Goal: Information Seeking & Learning: Find specific fact

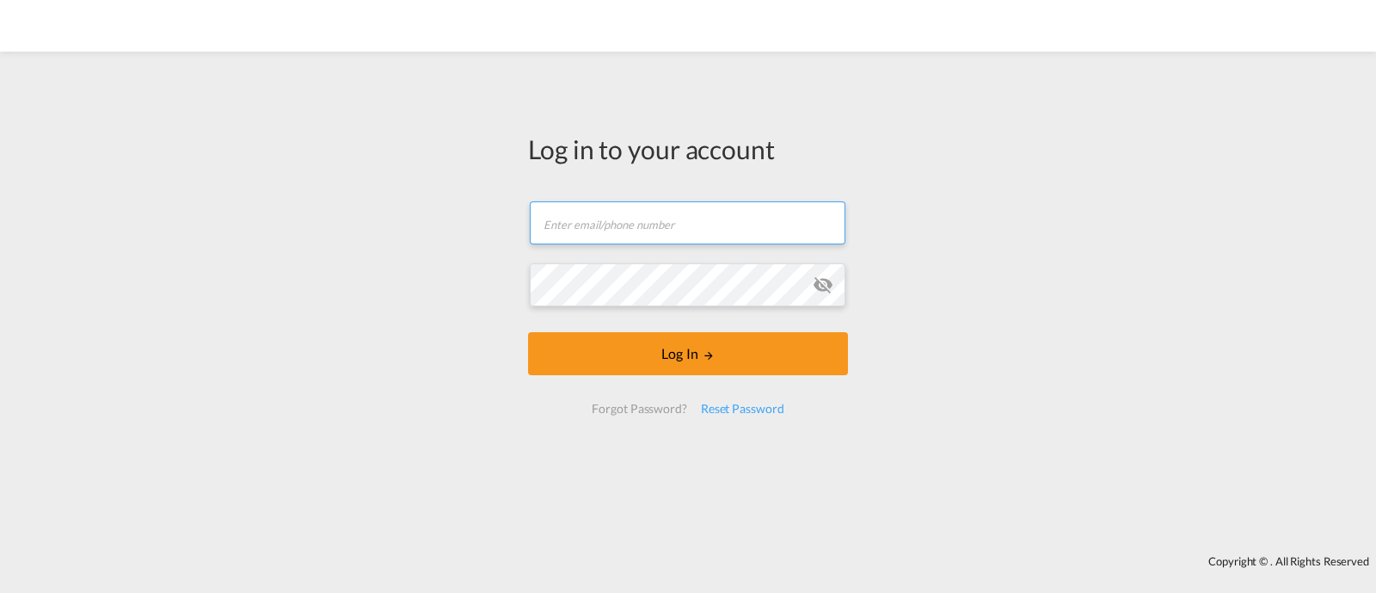
type input "[EMAIL_ADDRESS][DOMAIN_NAME]"
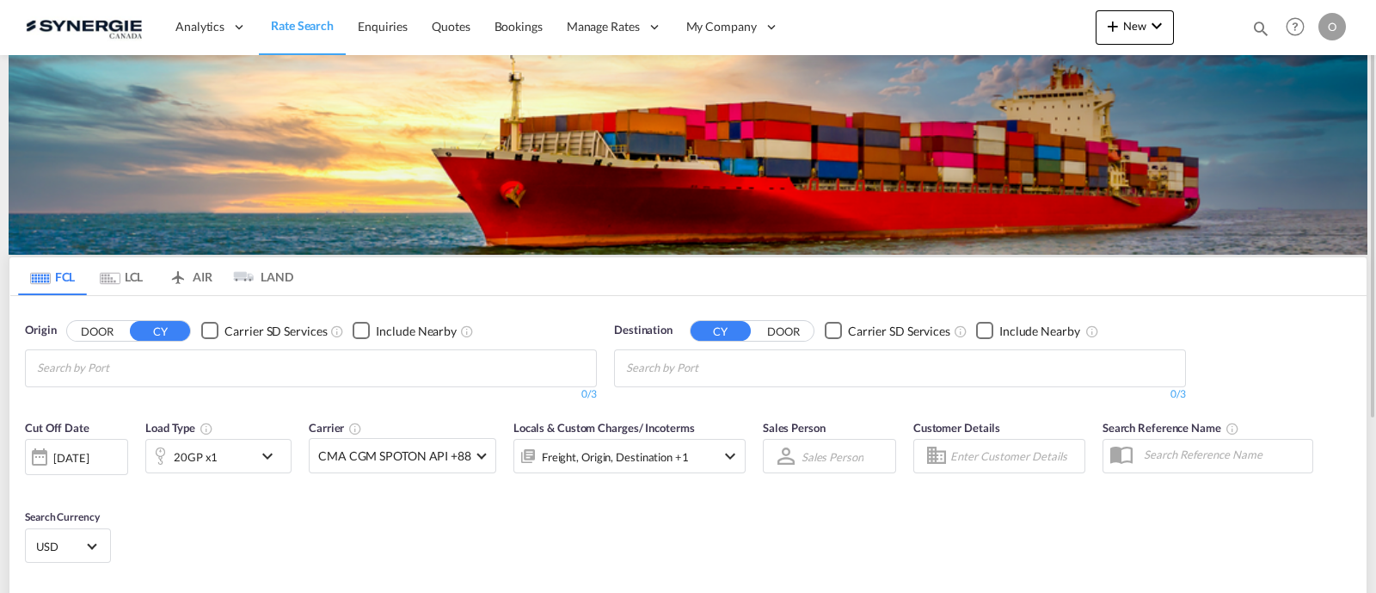
click at [1257, 26] on div "Bookings Quotes Enquiries Help Resources Product Release O My Profile Logout" at bounding box center [1295, 26] width 109 height 53
click at [1264, 32] on md-icon "icon-magnify" at bounding box center [1260, 28] width 19 height 19
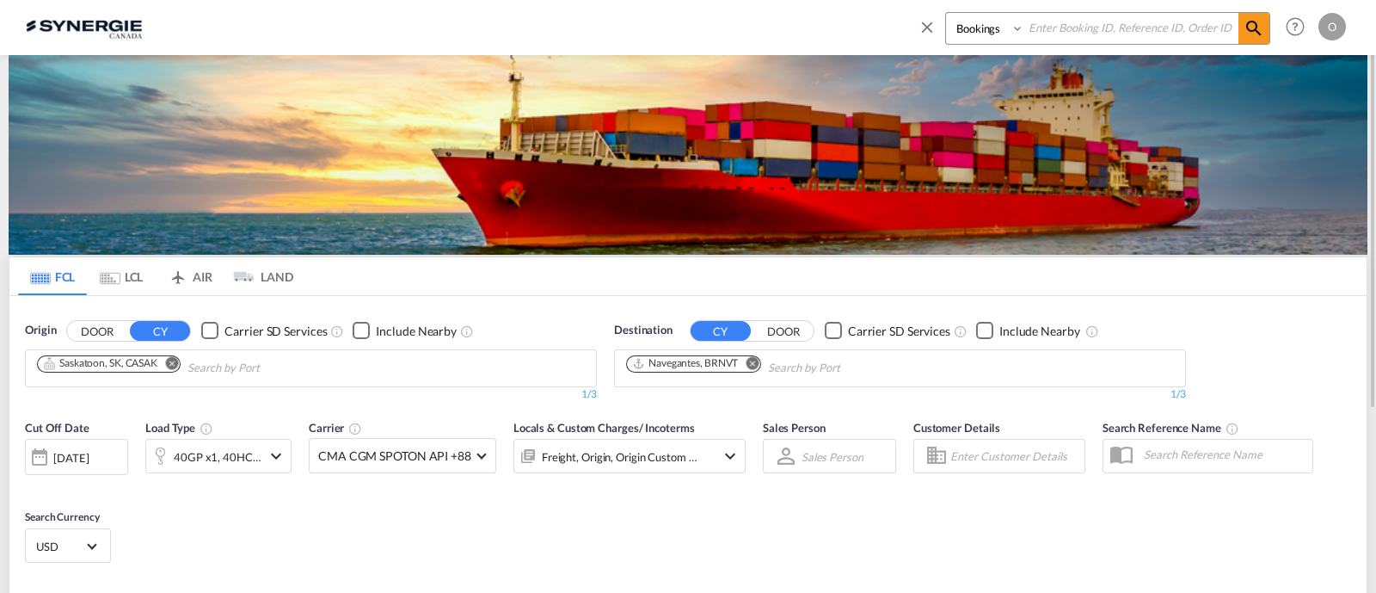
click at [972, 42] on select "Bookings Quotes Enquiries" at bounding box center [987, 28] width 82 height 31
select select "Quotes"
click at [946, 13] on select "Bookings Quotes Enquiries" at bounding box center [987, 28] width 82 height 31
click at [1073, 32] on input at bounding box center [1131, 28] width 214 height 30
paste input "SYC000011893"
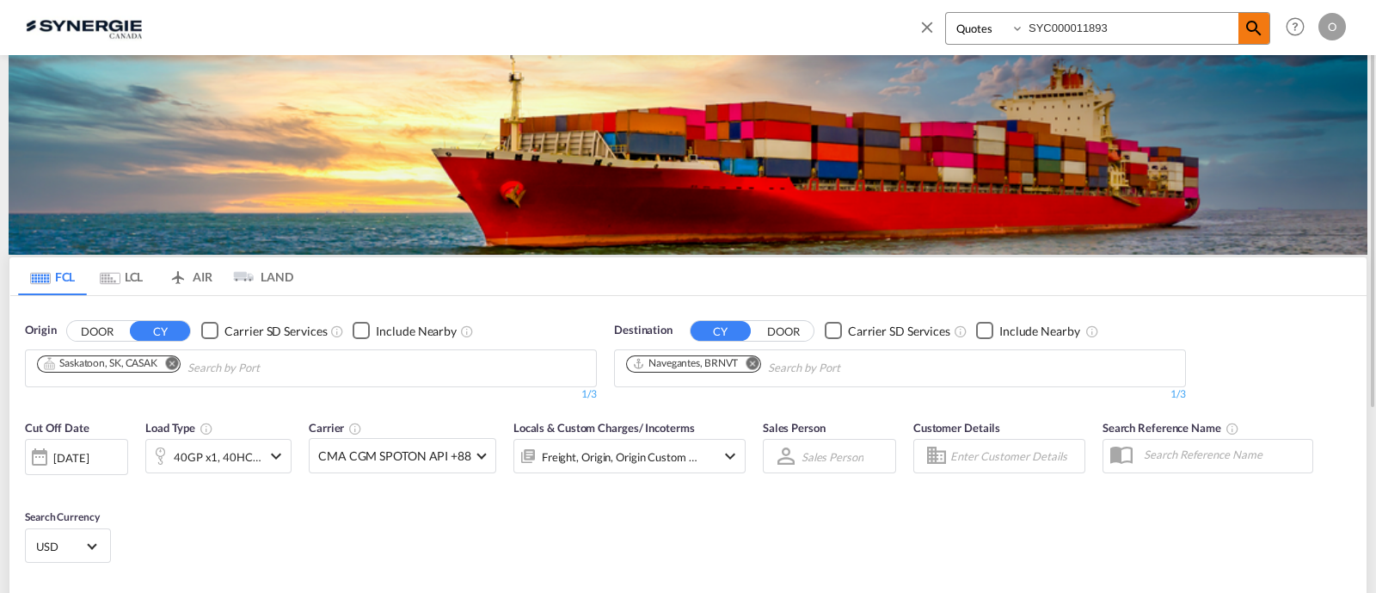
type input "SYC000011893"
click at [1247, 31] on md-icon "icon-magnify" at bounding box center [1254, 28] width 21 height 21
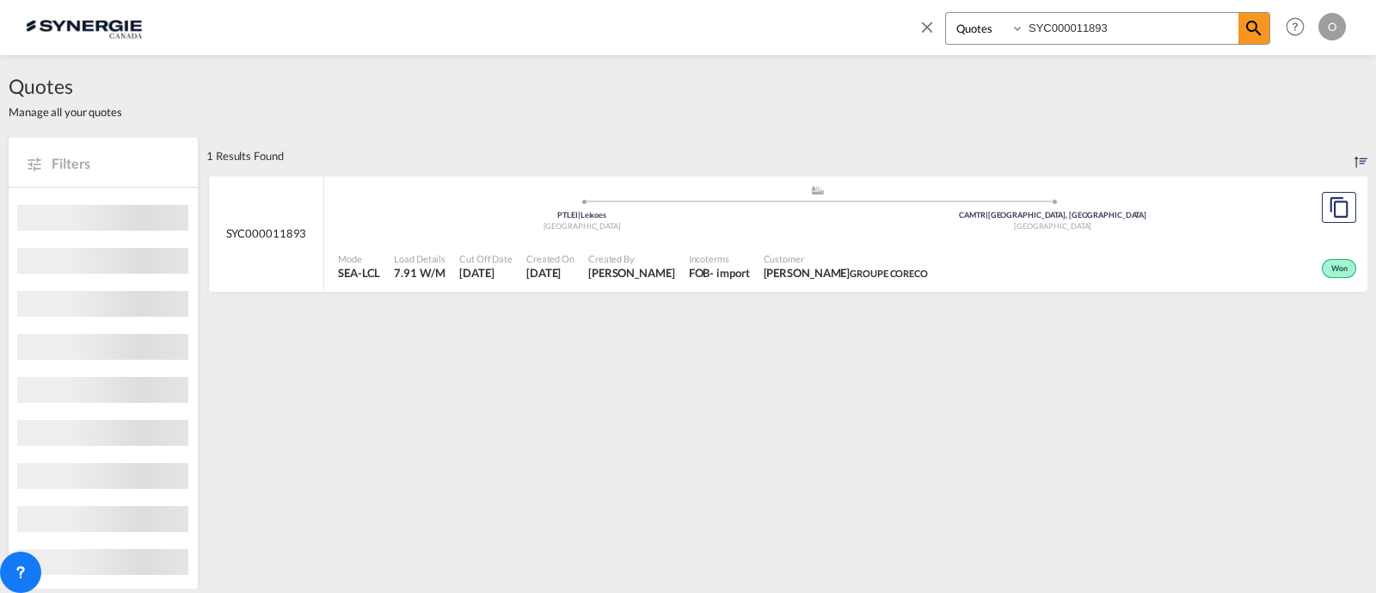
click at [675, 270] on span "[PERSON_NAME]" at bounding box center [631, 272] width 87 height 15
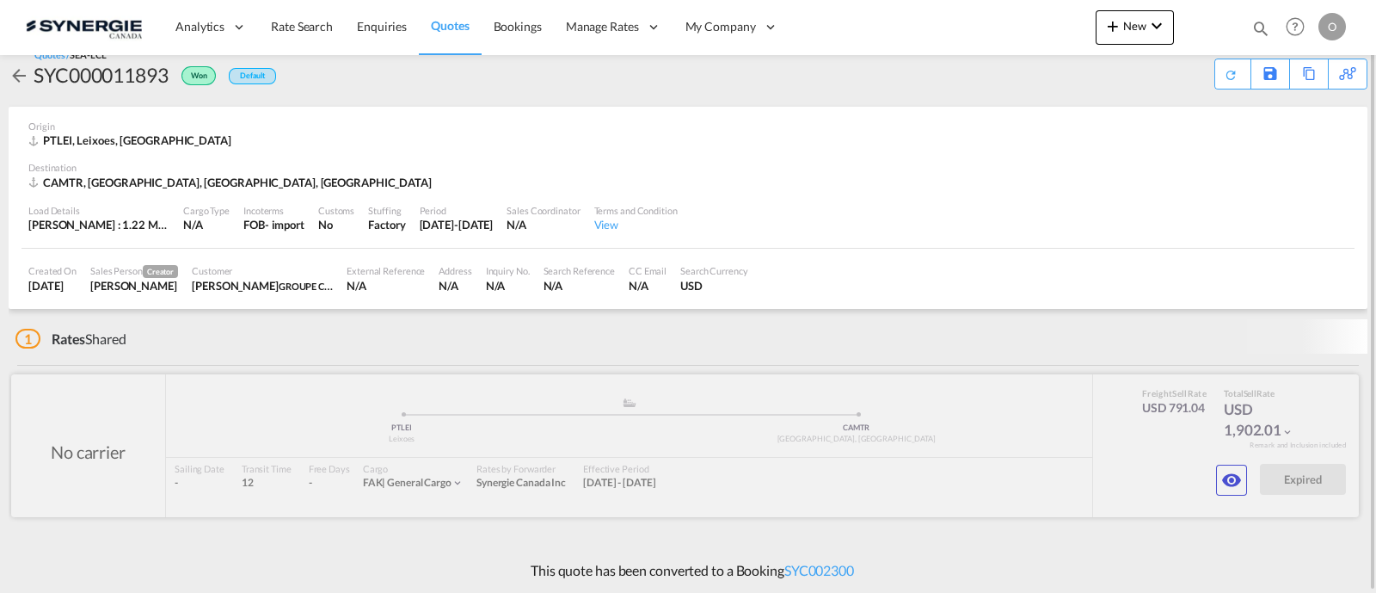
scroll to position [14, 0]
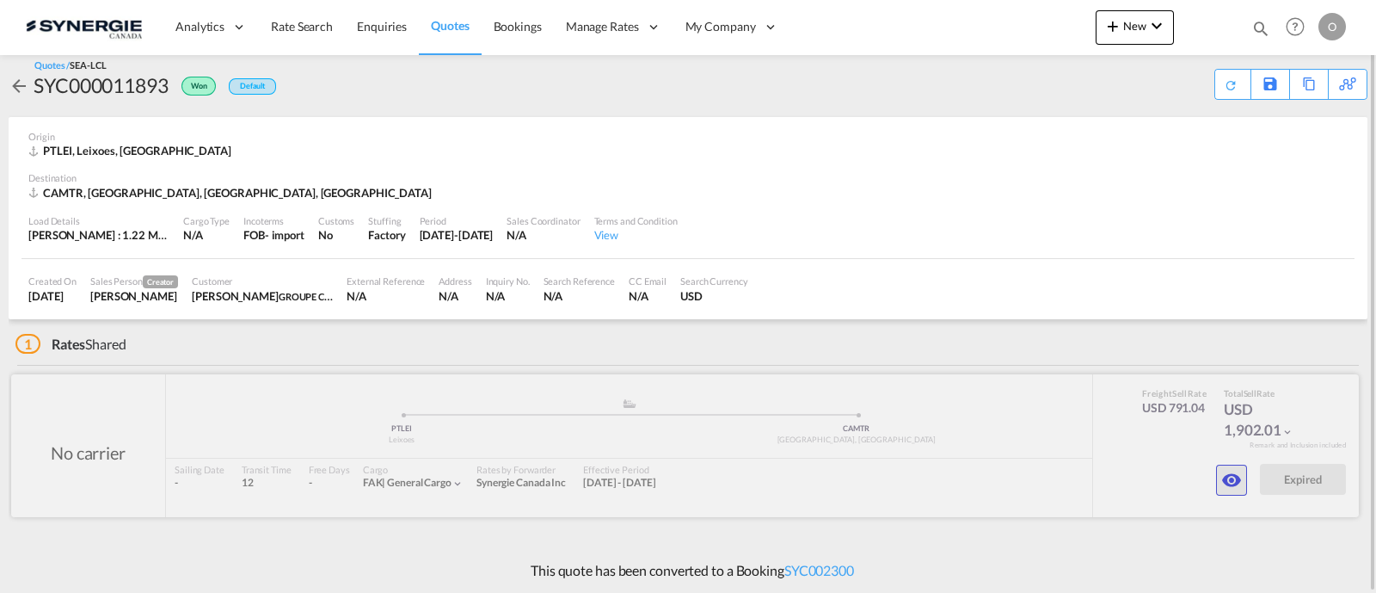
click at [1231, 465] on button "button" at bounding box center [1231, 479] width 31 height 31
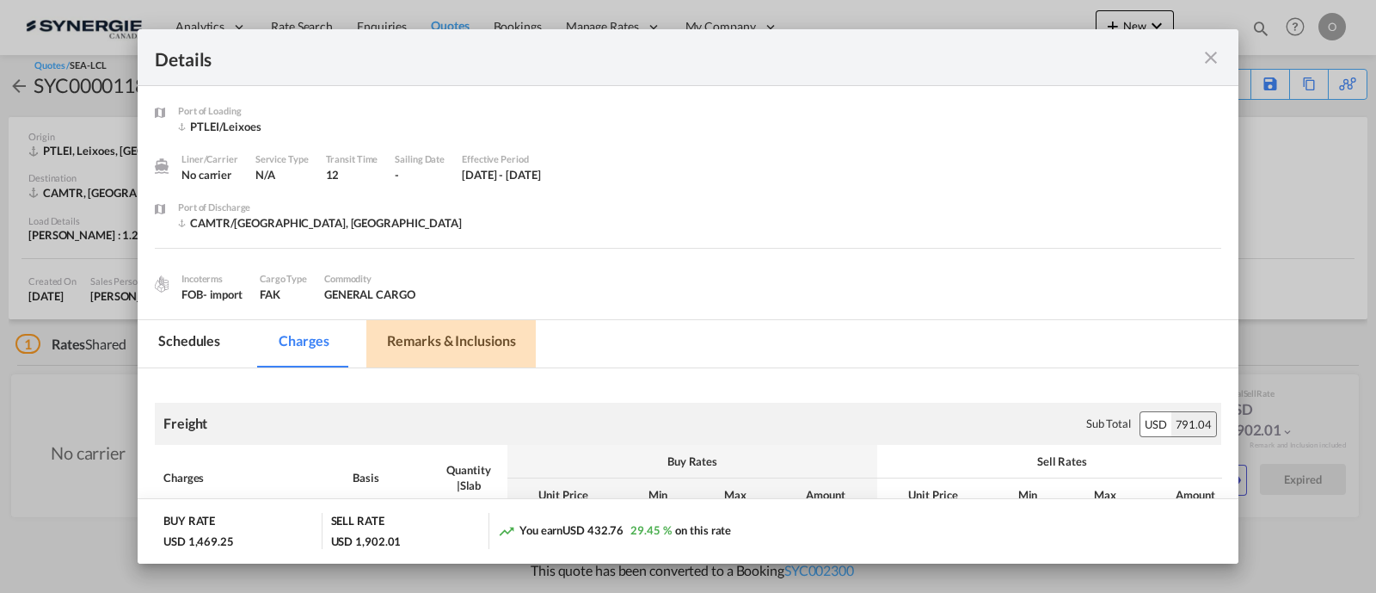
click at [465, 338] on md-tab-item "Remarks & Inclusions" at bounding box center [450, 343] width 169 height 47
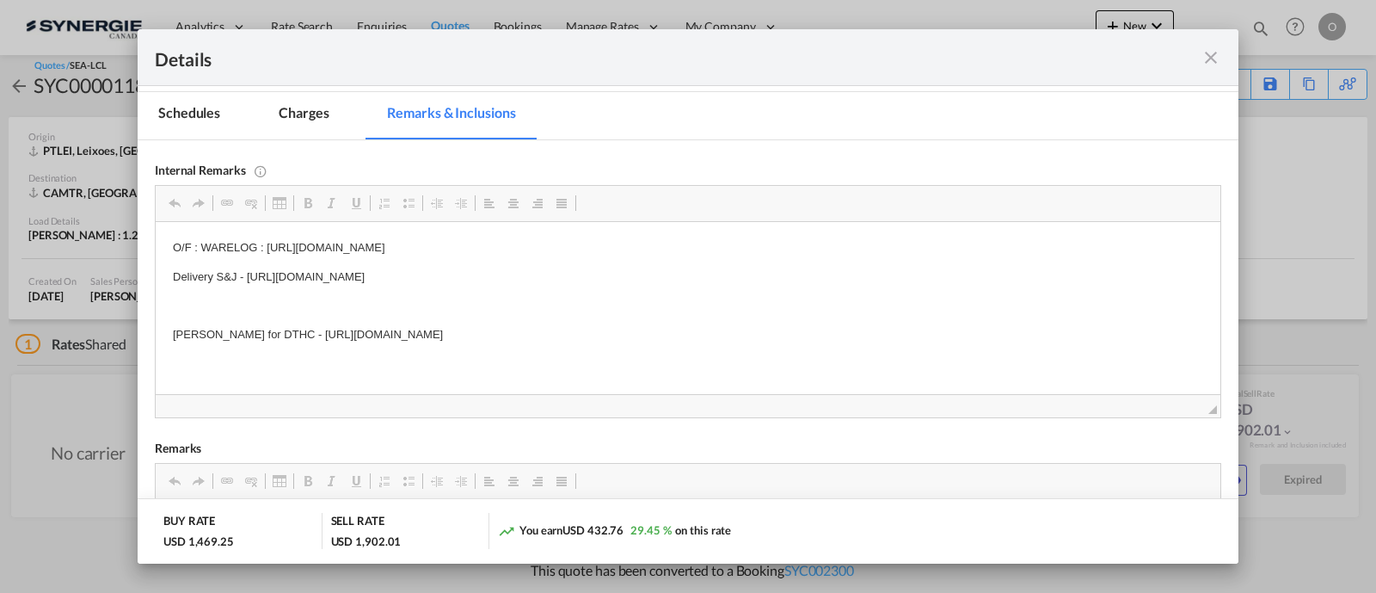
scroll to position [237, 0]
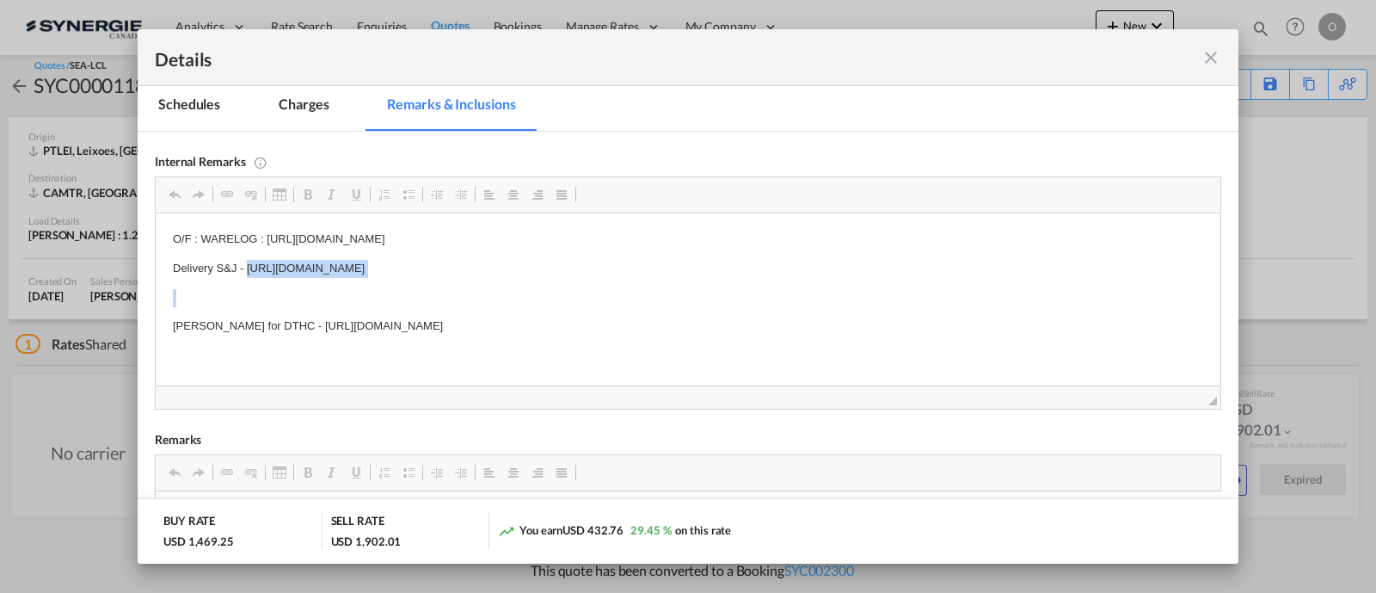
drag, startPoint x: 708, startPoint y: 267, endPoint x: 246, endPoint y: 252, distance: 462.1
click at [246, 252] on body "O/F : WARELOG : https://app.frontapp.com/open/cnv_pl2td3j?key=FBS41N11JdEFAbJ6Y…" at bounding box center [688, 283] width 1030 height 105
copy p "Delivery S&J -"
click at [1204, 54] on md-icon "icon-close fg-AAA8AD m-0 cursor" at bounding box center [1211, 57] width 21 height 21
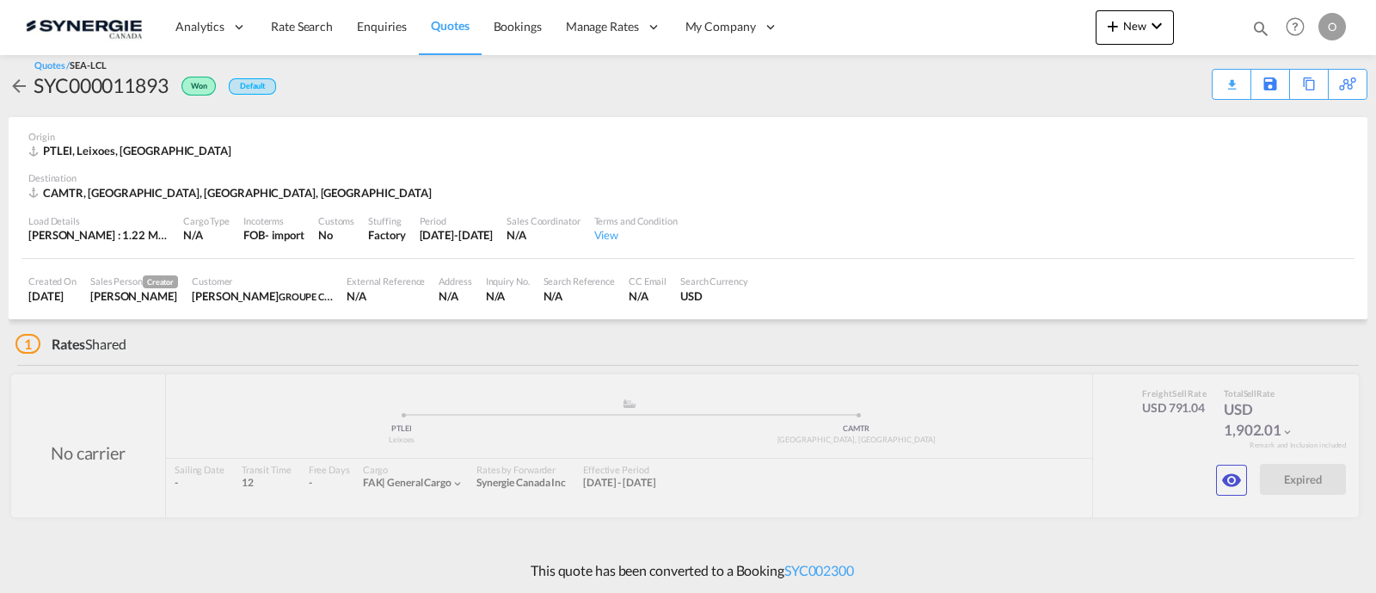
scroll to position [81, 0]
drag, startPoint x: 1267, startPoint y: 23, endPoint x: 1243, endPoint y: 29, distance: 24.8
click at [1267, 22] on md-icon "icon-magnify" at bounding box center [1260, 28] width 19 height 19
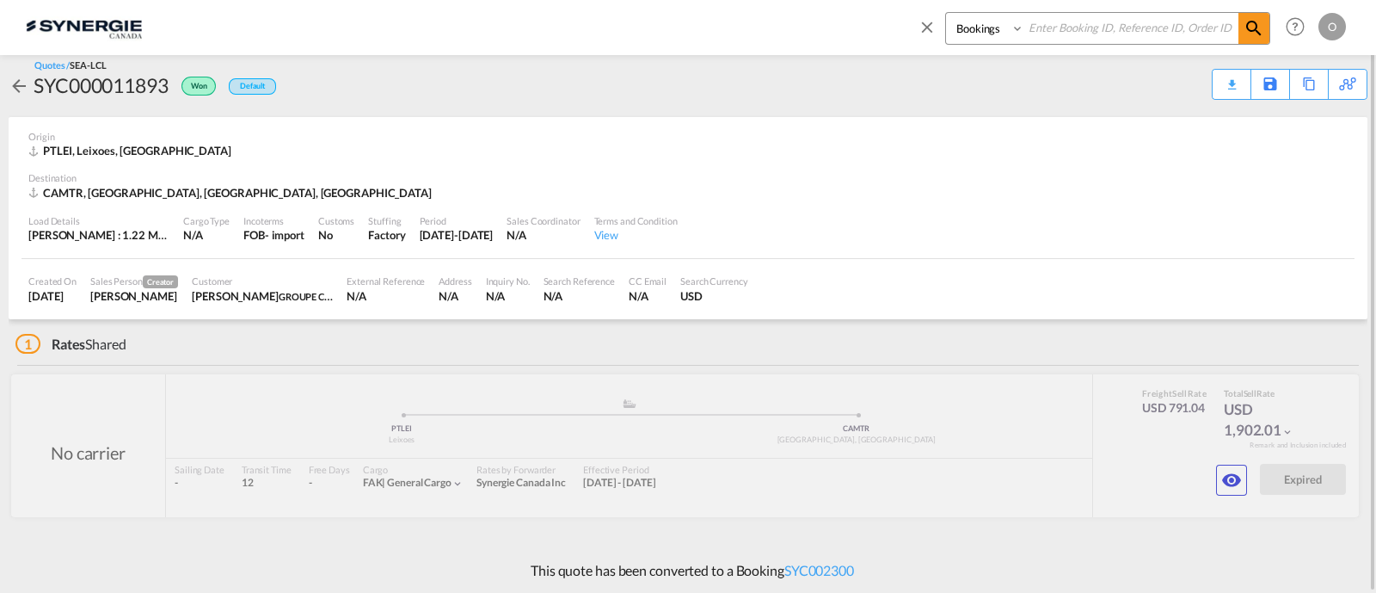
click at [1051, 34] on input at bounding box center [1131, 28] width 214 height 30
paste input "SYC000011476"
type input "SYC000011476"
click at [980, 30] on select "Bookings Quotes Enquiries" at bounding box center [987, 28] width 82 height 31
click at [946, 13] on select "Bookings Quotes Enquiries" at bounding box center [987, 28] width 82 height 31
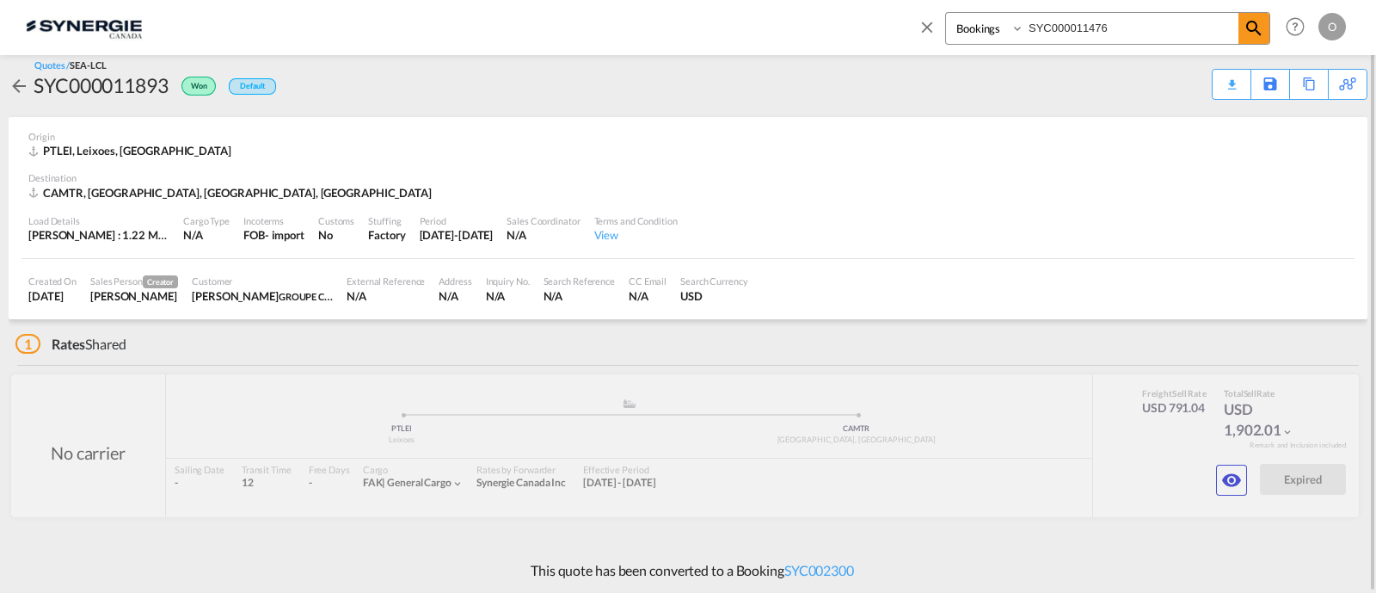
click at [968, 36] on select "Bookings Quotes Enquiries" at bounding box center [987, 28] width 82 height 31
select select "Quotes"
click at [946, 13] on select "Bookings Quotes Enquiries" at bounding box center [987, 28] width 82 height 31
click at [1045, 26] on input "SYC000011476" at bounding box center [1131, 28] width 214 height 30
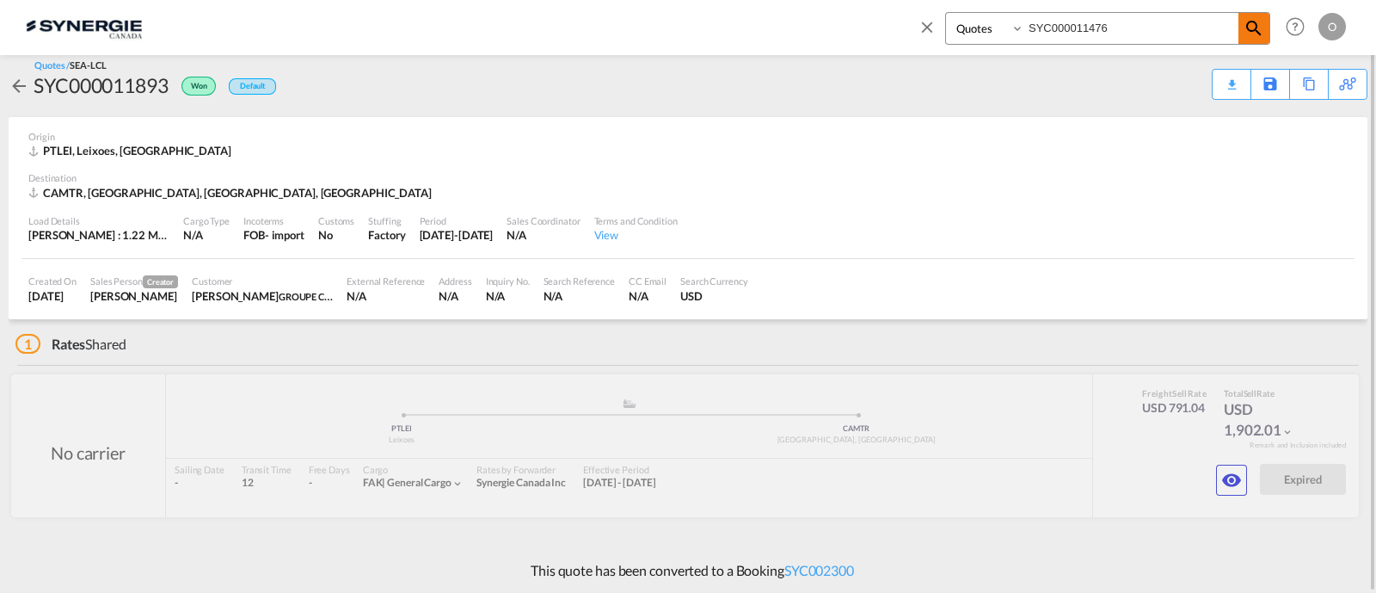
click at [1248, 27] on md-icon "icon-magnify" at bounding box center [1254, 28] width 21 height 21
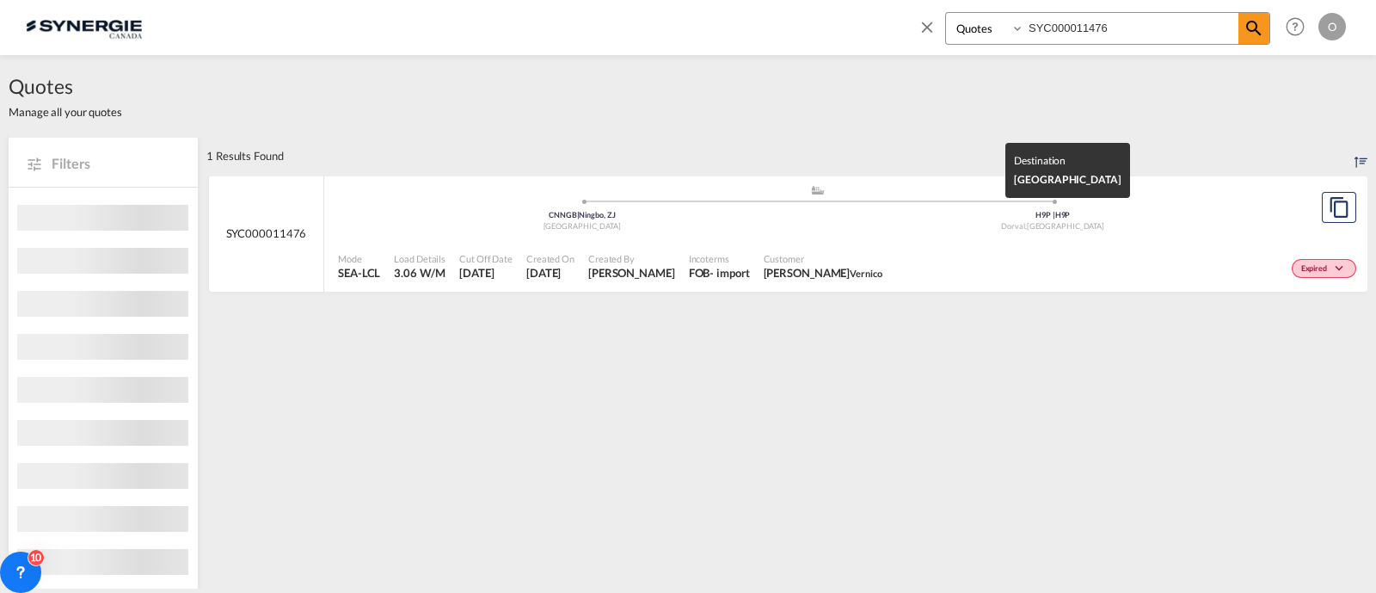
click at [963, 214] on div "H9P | H9P" at bounding box center [1053, 215] width 471 height 11
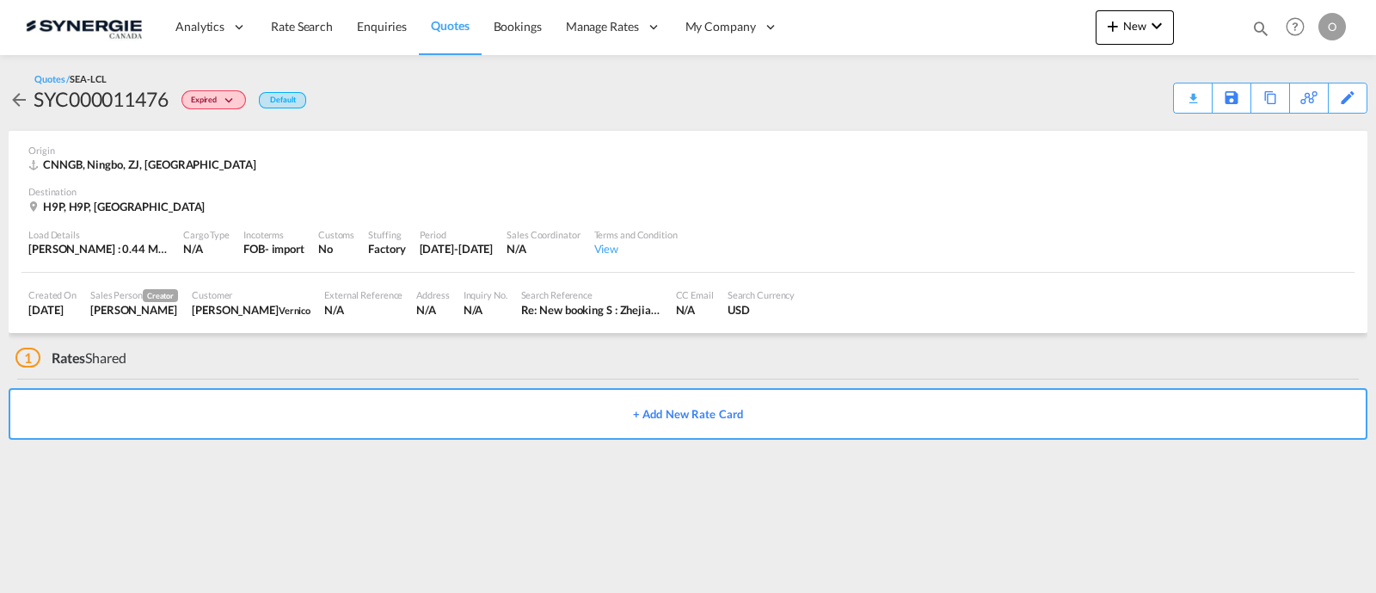
click at [494, 254] on div "15 May 2025-14 Jun 2025" at bounding box center [457, 248] width 74 height 15
click at [22, 106] on md-icon "icon-arrow-left" at bounding box center [19, 99] width 21 height 21
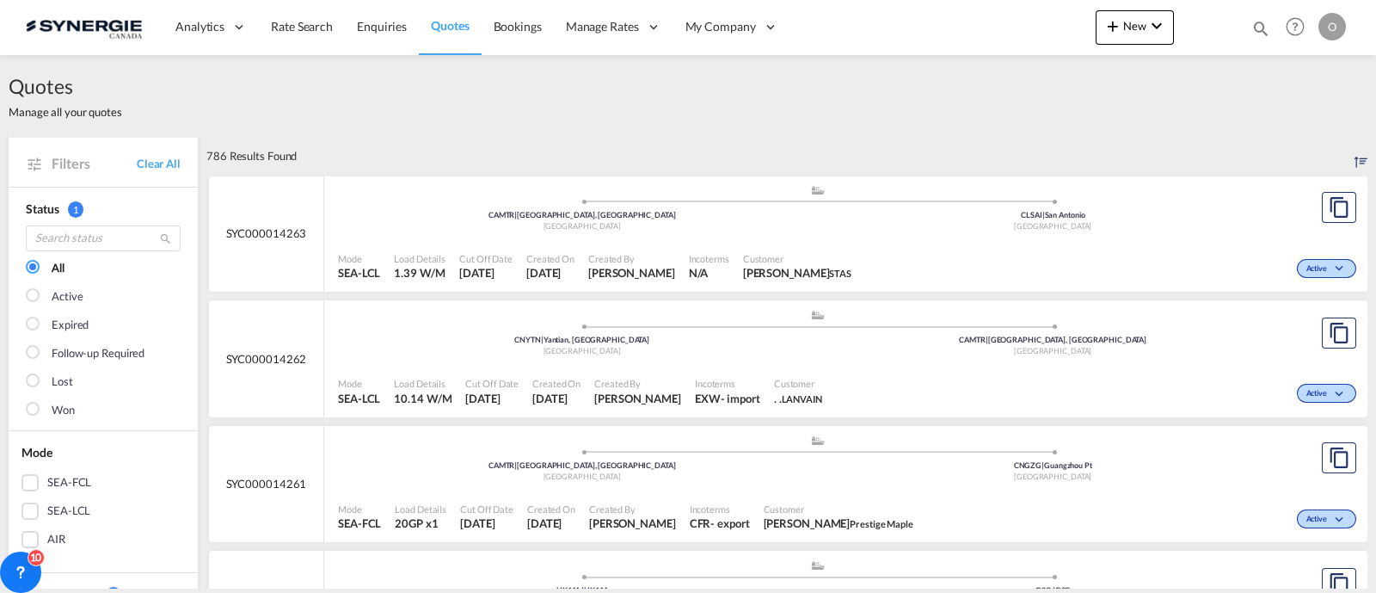
click at [1265, 22] on md-icon "icon-magnify" at bounding box center [1260, 28] width 19 height 19
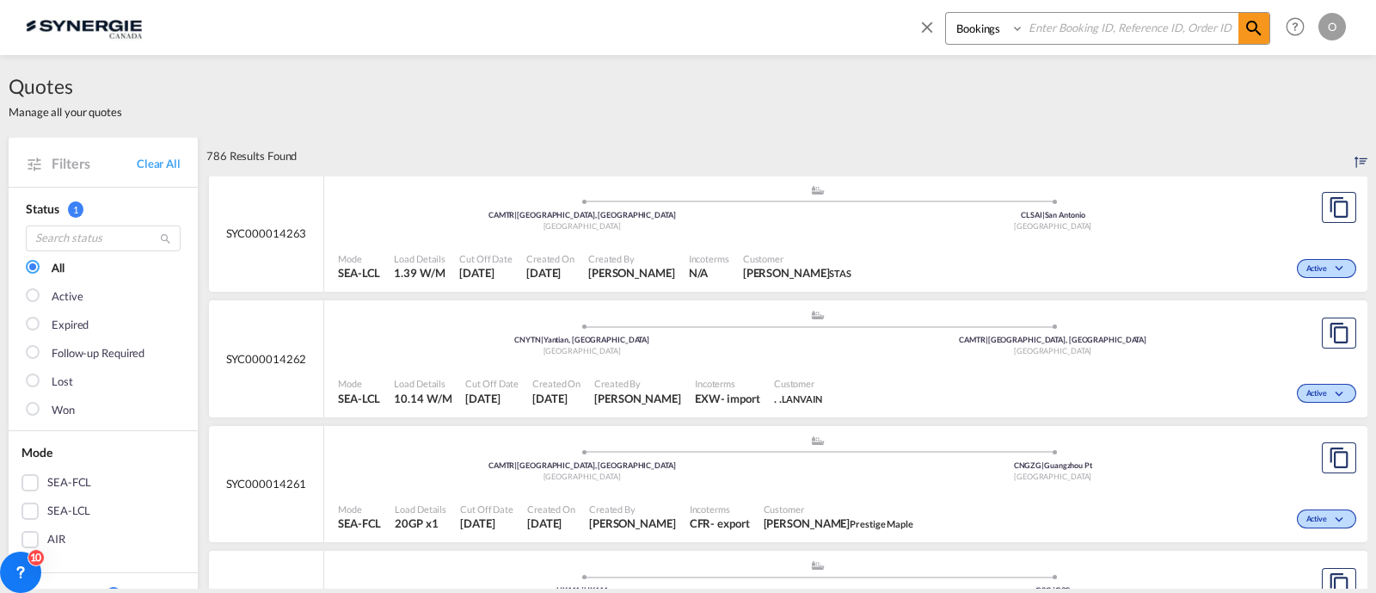
click at [986, 36] on select "Bookings Quotes Enquiries" at bounding box center [987, 28] width 82 height 31
select select "Quotes"
click at [946, 13] on select "Bookings Quotes Enquiries" at bounding box center [987, 28] width 82 height 31
click at [1049, 28] on input at bounding box center [1131, 28] width 214 height 30
paste input "SYC000011476"
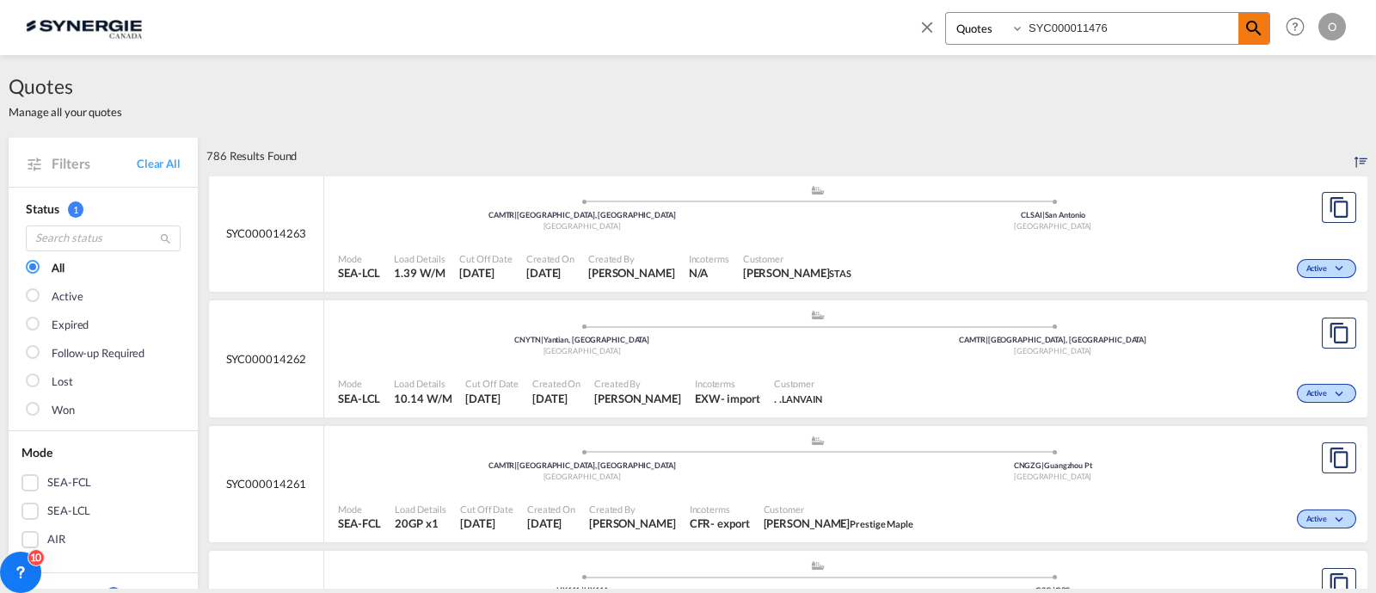
type input "SYC000011476"
click at [1261, 24] on md-icon "icon-magnify" at bounding box center [1254, 28] width 21 height 21
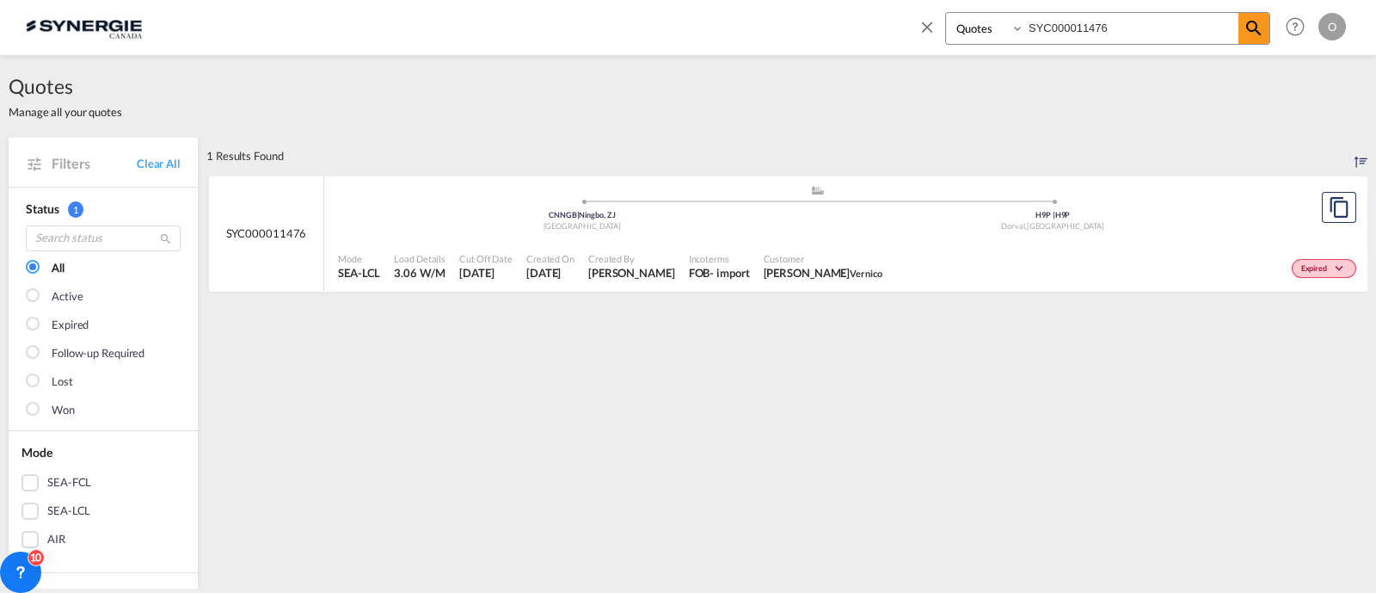
click at [997, 200] on span at bounding box center [1053, 202] width 471 height 4
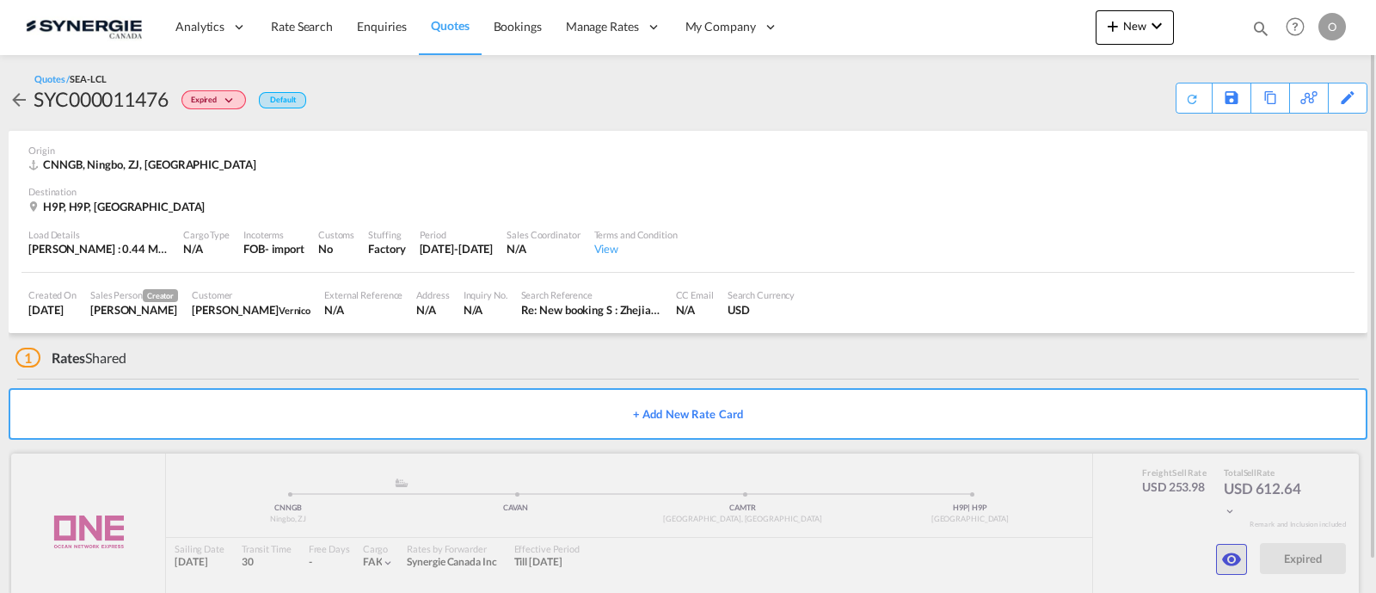
click at [1226, 563] on md-icon "icon-eye" at bounding box center [1231, 559] width 21 height 21
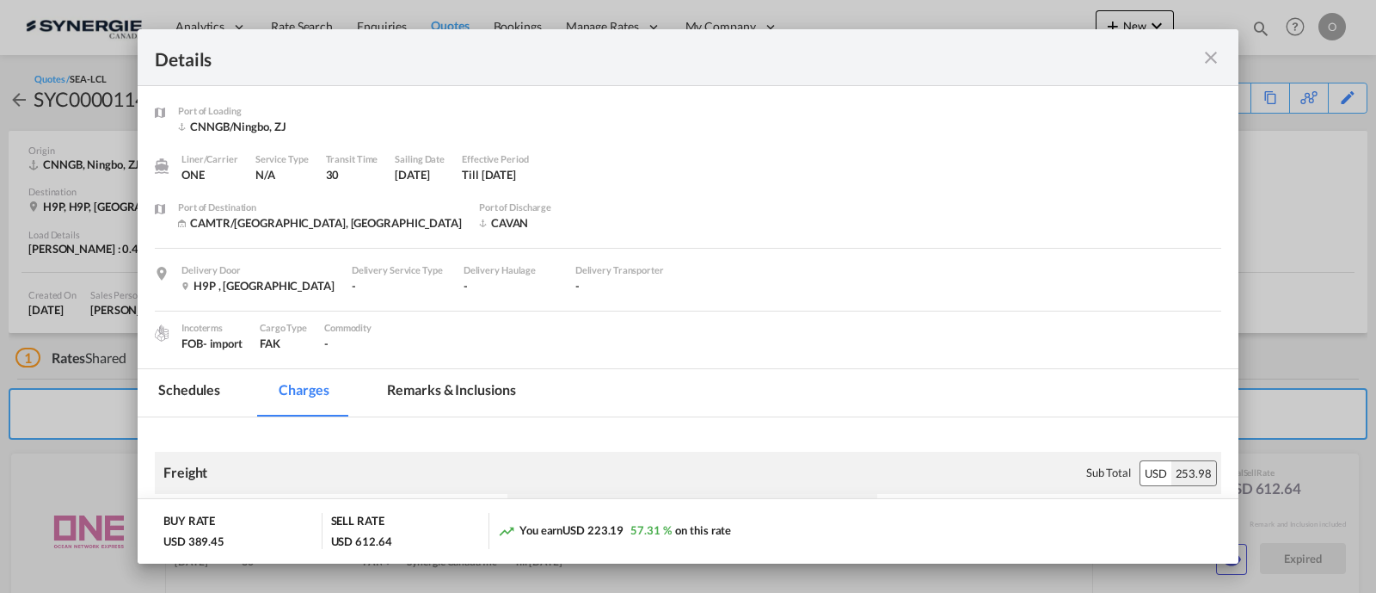
click at [445, 384] on md-tab-item "Remarks & Inclusions" at bounding box center [450, 392] width 169 height 47
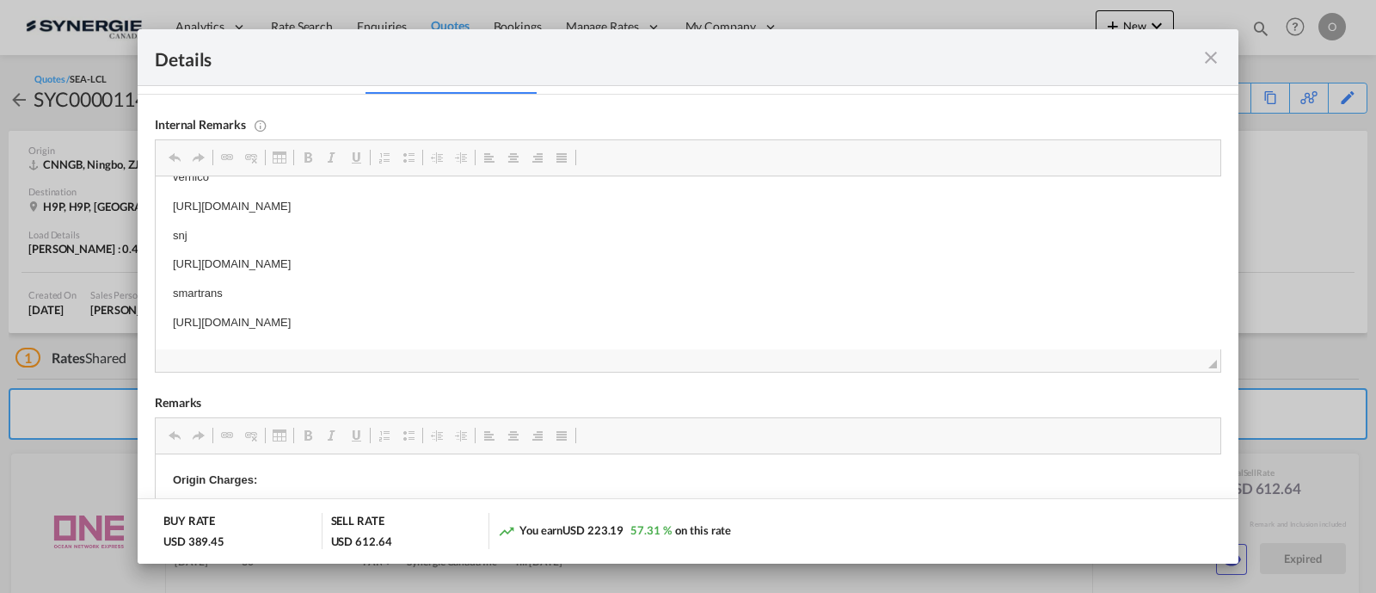
scroll to position [9, 0]
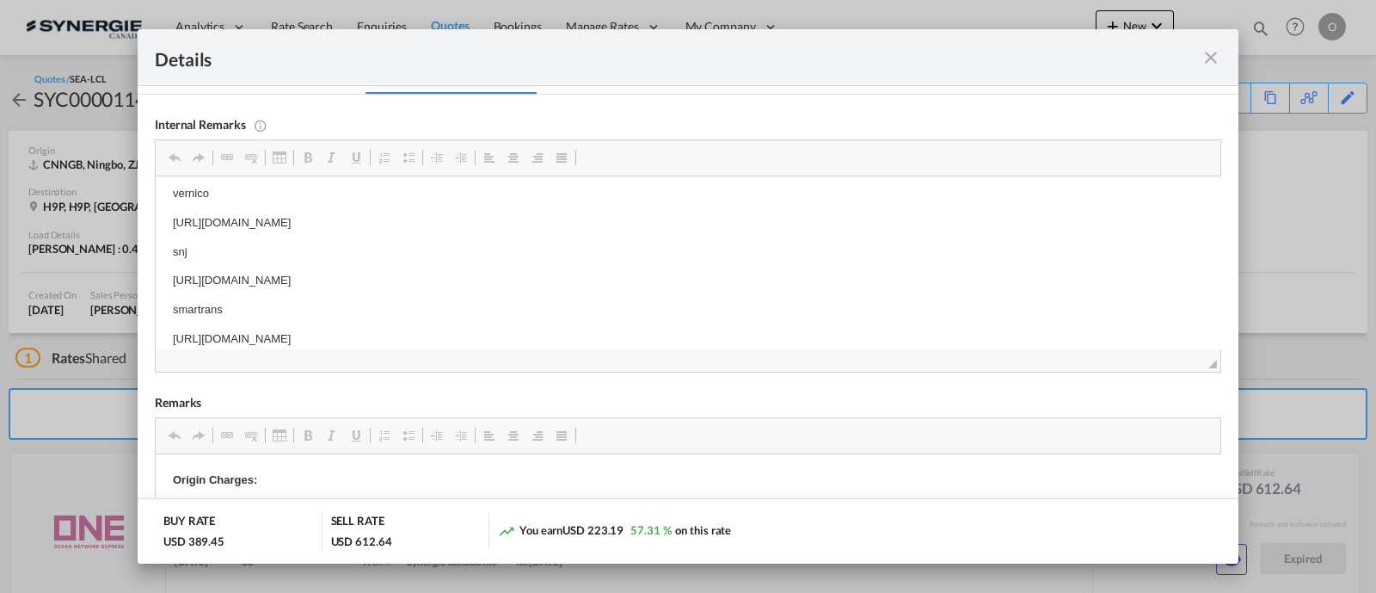
drag, startPoint x: 633, startPoint y: 263, endPoint x: 614, endPoint y: 261, distance: 19.0
drag, startPoint x: 631, startPoint y: 276, endPoint x: 159, endPoint y: 287, distance: 472.3
click at [159, 287] on html "vernico https://app.frontapp.com/open/msg_1ey0tvm7?key=MW7VKZMPyPuLcAQAxOnhtcfe…" at bounding box center [688, 267] width 1065 height 198
copy p "https://app.frontapp.com/open/msg_1ey1jqrz?key=YBEakEW834uIhIhlISPWuYB4D2miQ25i"
